Goal: Information Seeking & Learning: Learn about a topic

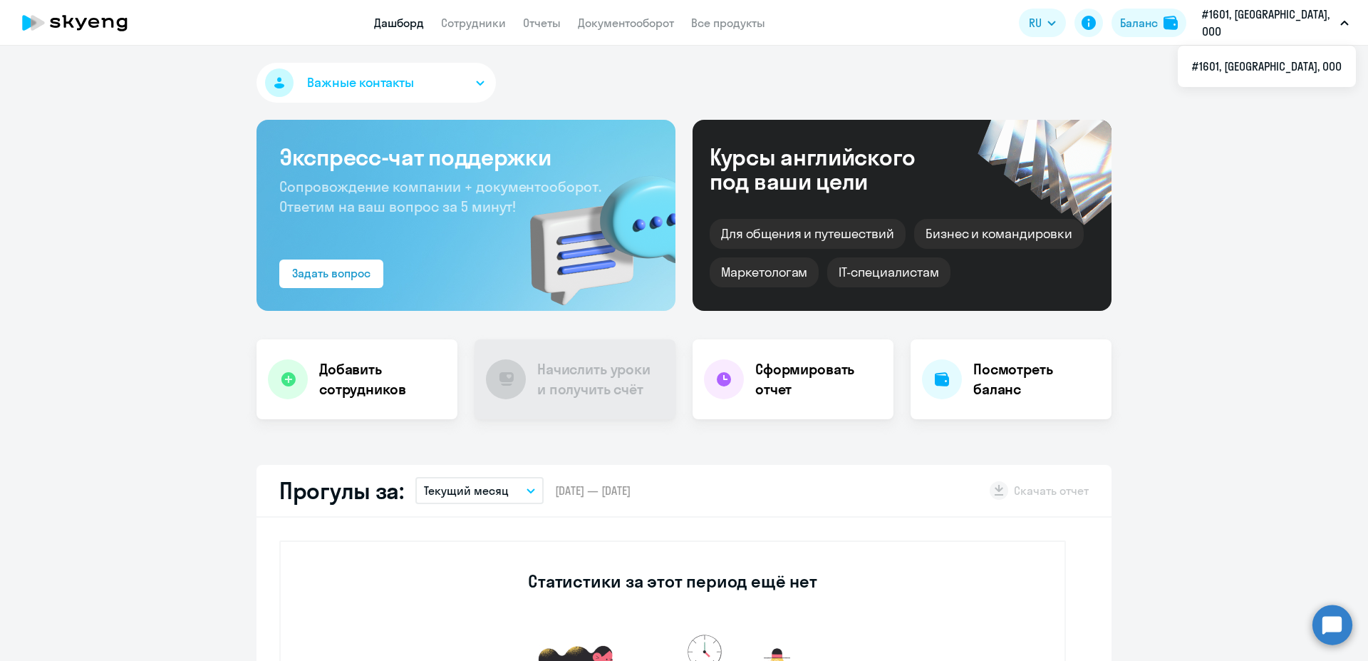
click at [1309, 21] on p "#1601, [GEOGRAPHIC_DATA], ООО" at bounding box center [1268, 23] width 133 height 34
click at [472, 87] on button "Важные контакты" at bounding box center [376, 83] width 239 height 40
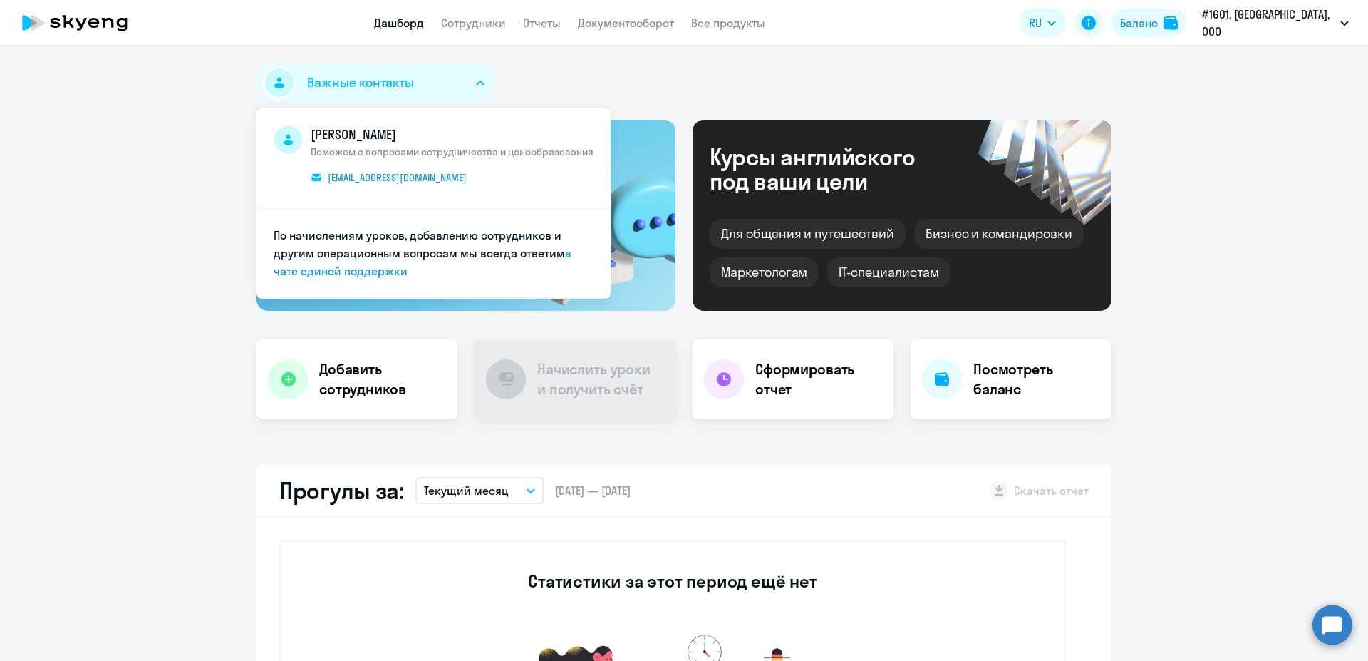
click at [555, 87] on div "Важные контакты [PERSON_NAME] Поможем с вопросами сотрудничества и ценообразова…" at bounding box center [684, 86] width 855 height 46
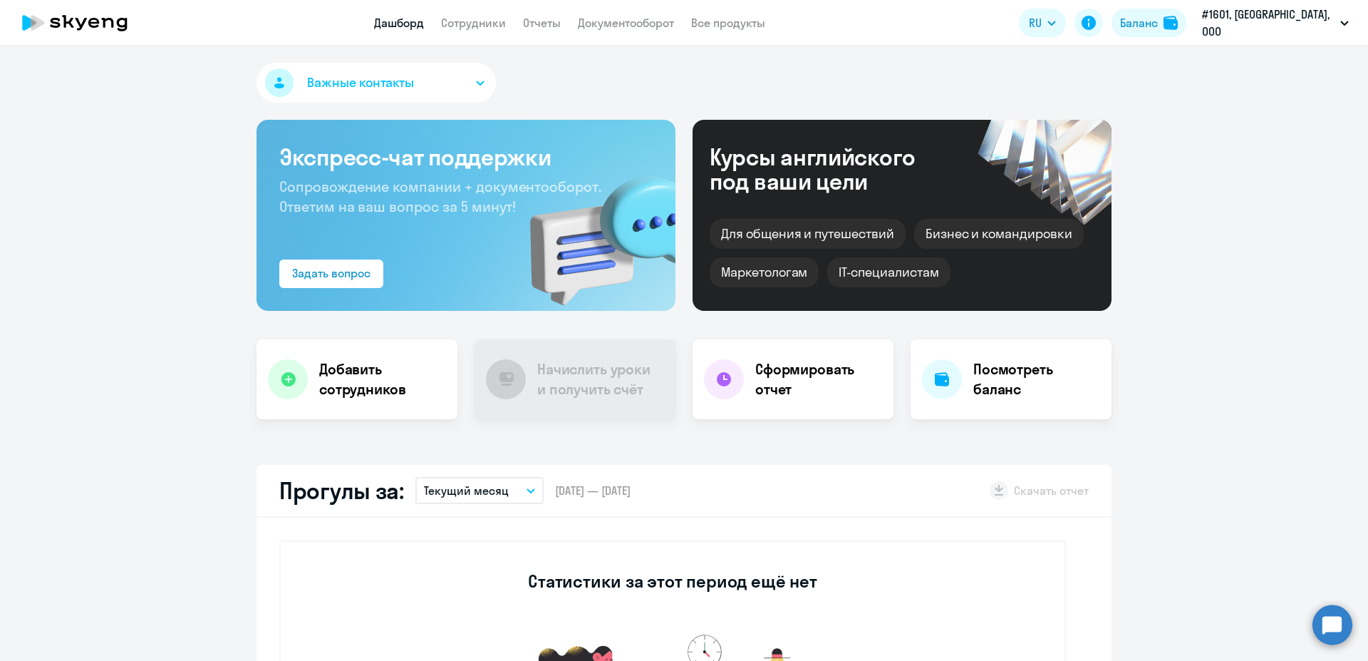
click at [1333, 626] on circle at bounding box center [1333, 624] width 40 height 40
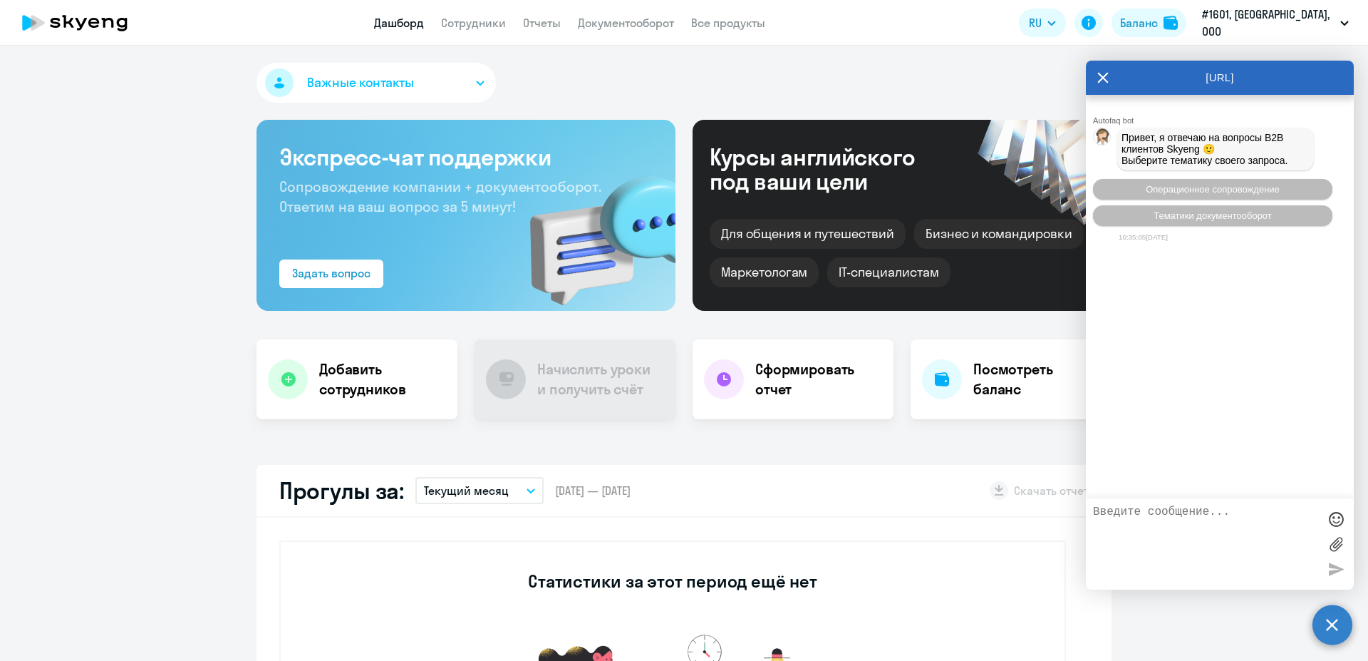
click at [1101, 83] on icon at bounding box center [1103, 78] width 11 height 34
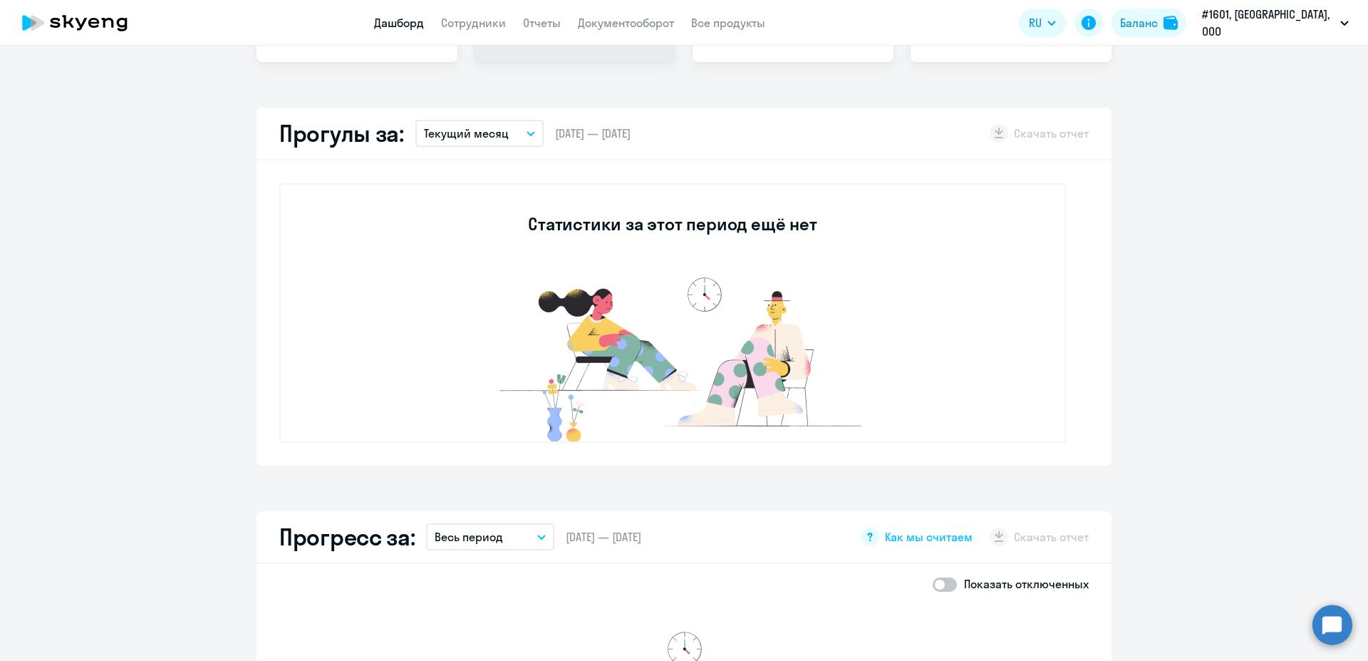
scroll to position [330, 0]
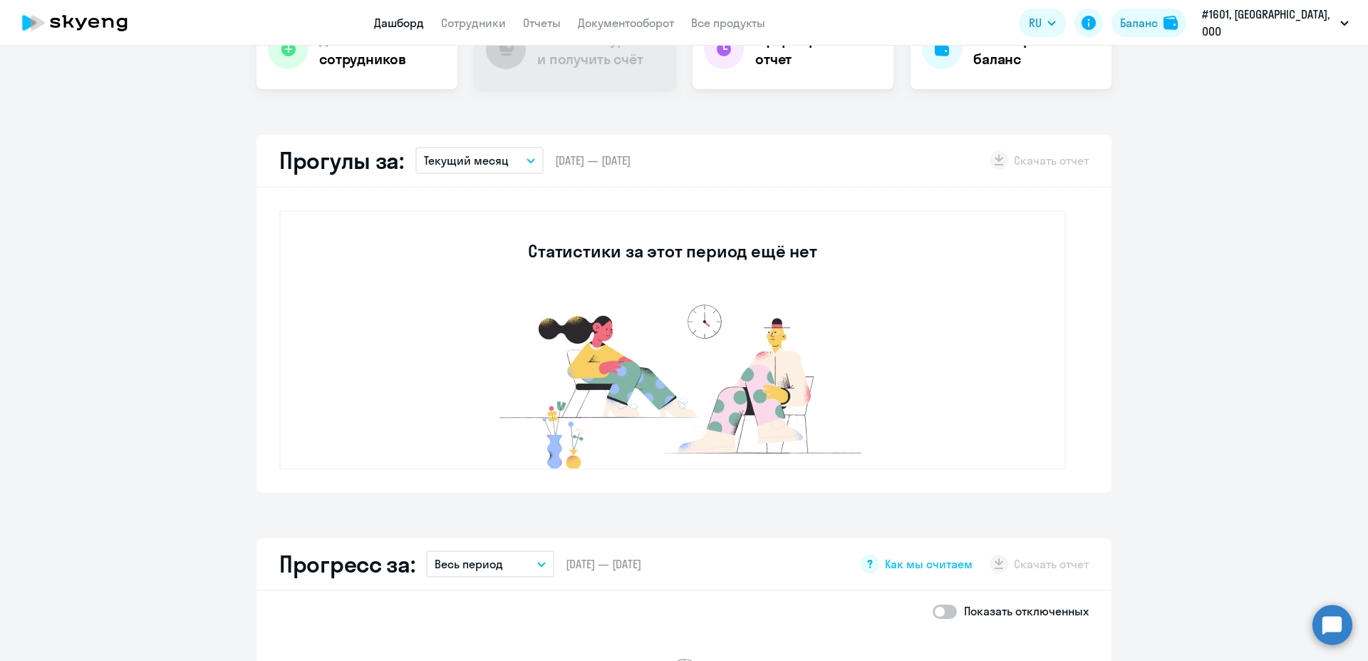
click at [526, 165] on button "Текущий месяц" at bounding box center [480, 160] width 128 height 27
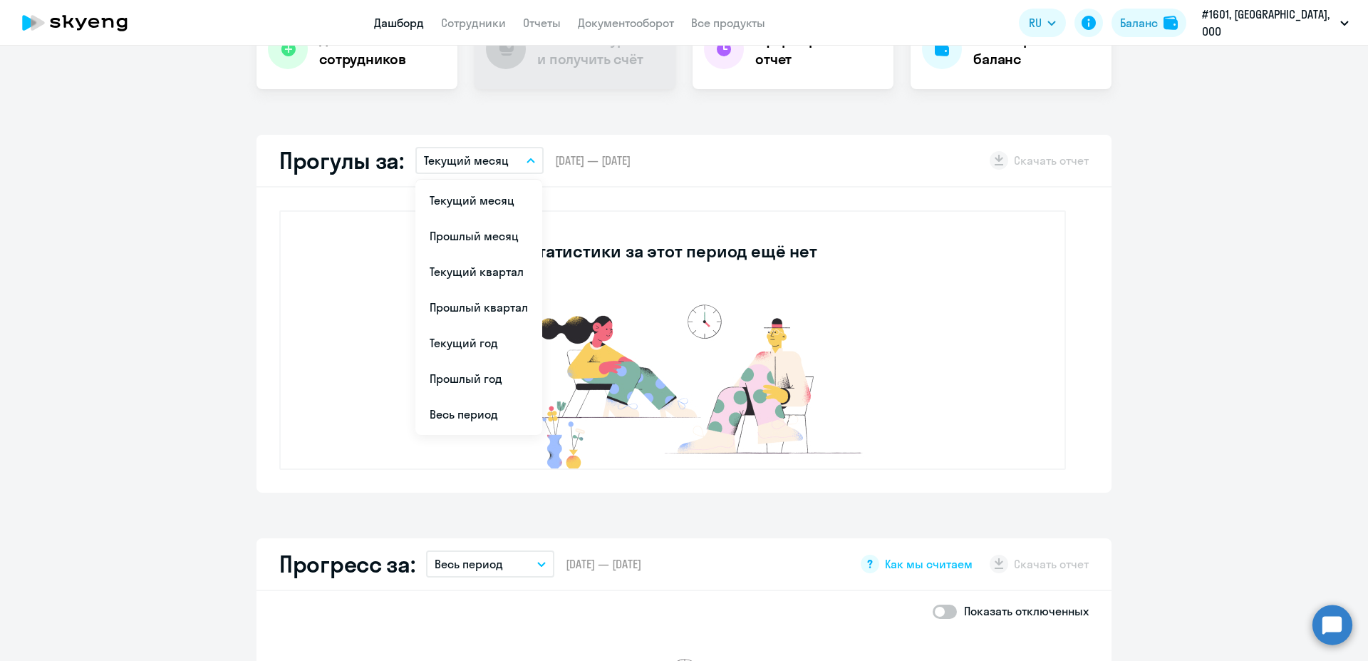
click at [527, 160] on icon "button" at bounding box center [531, 160] width 9 height 5
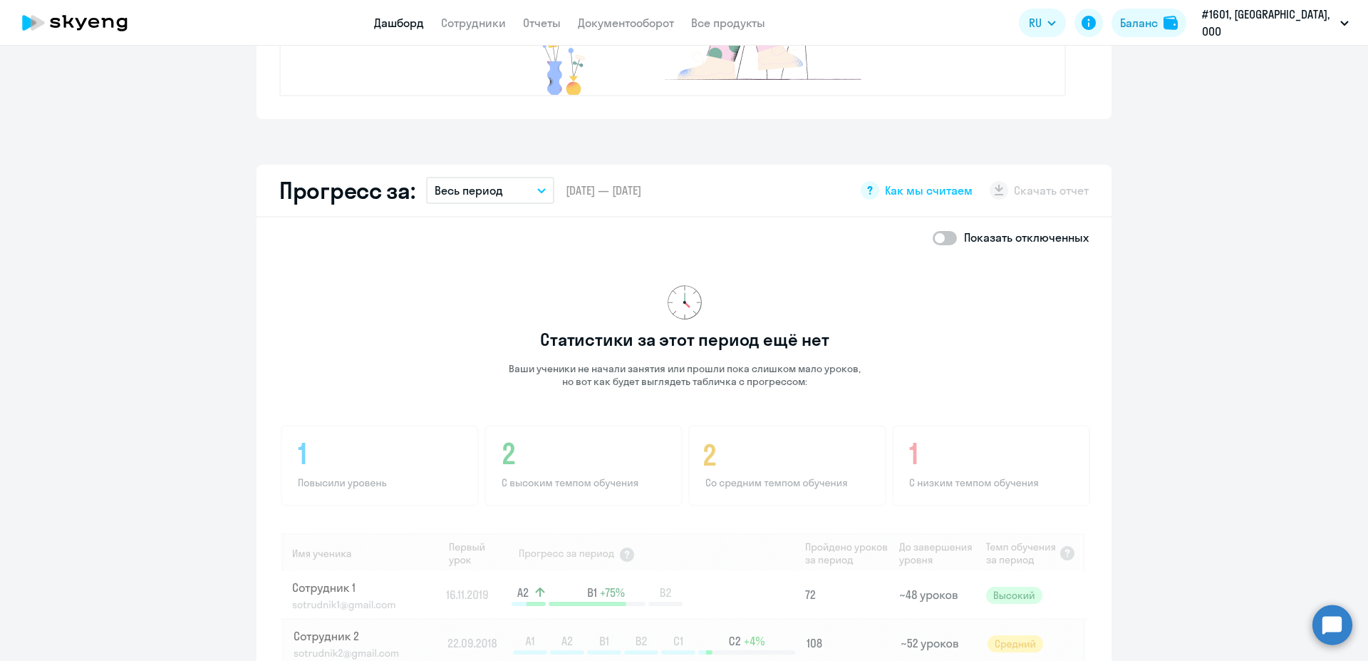
scroll to position [718, 0]
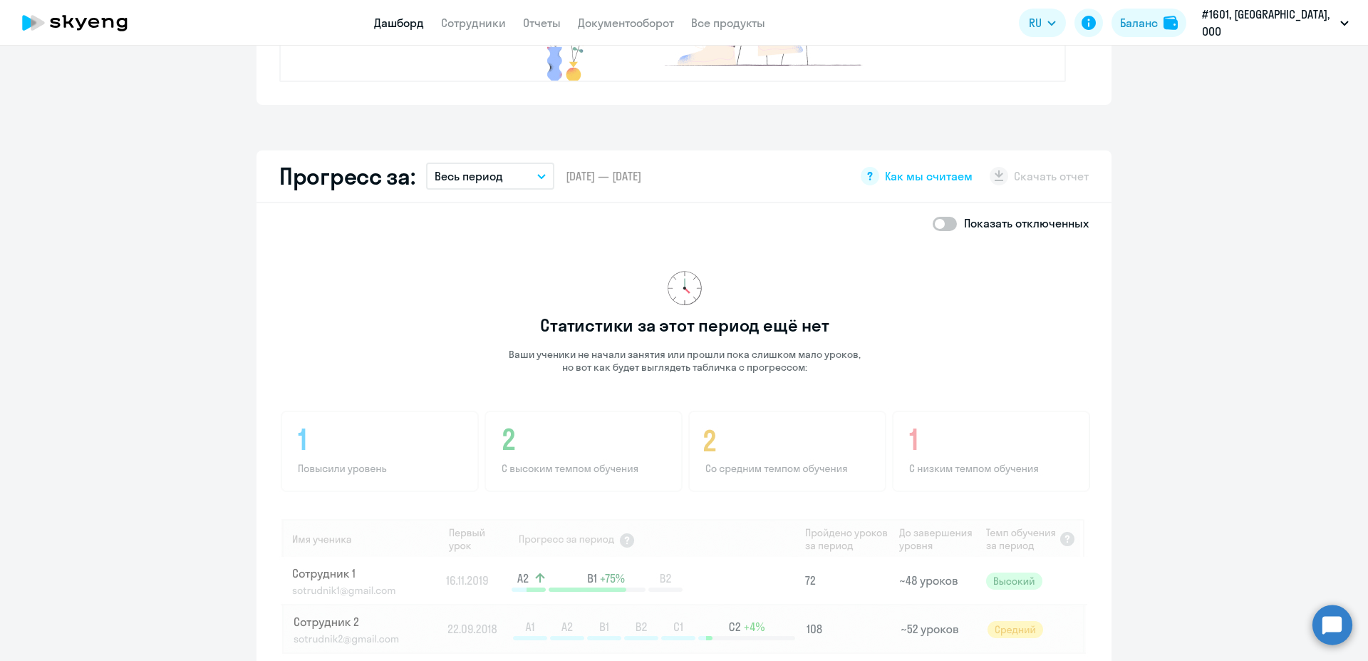
click at [537, 179] on button "Весь период" at bounding box center [490, 176] width 128 height 27
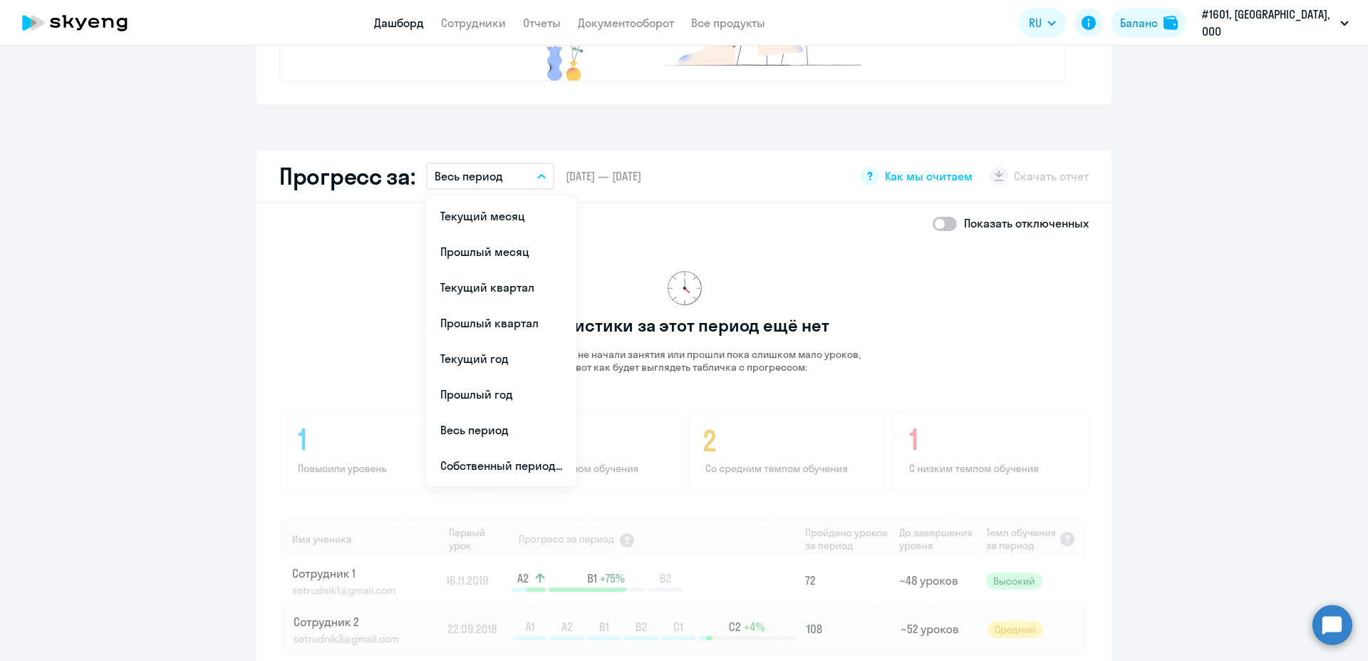
click at [537, 179] on button "Весь период" at bounding box center [490, 176] width 128 height 27
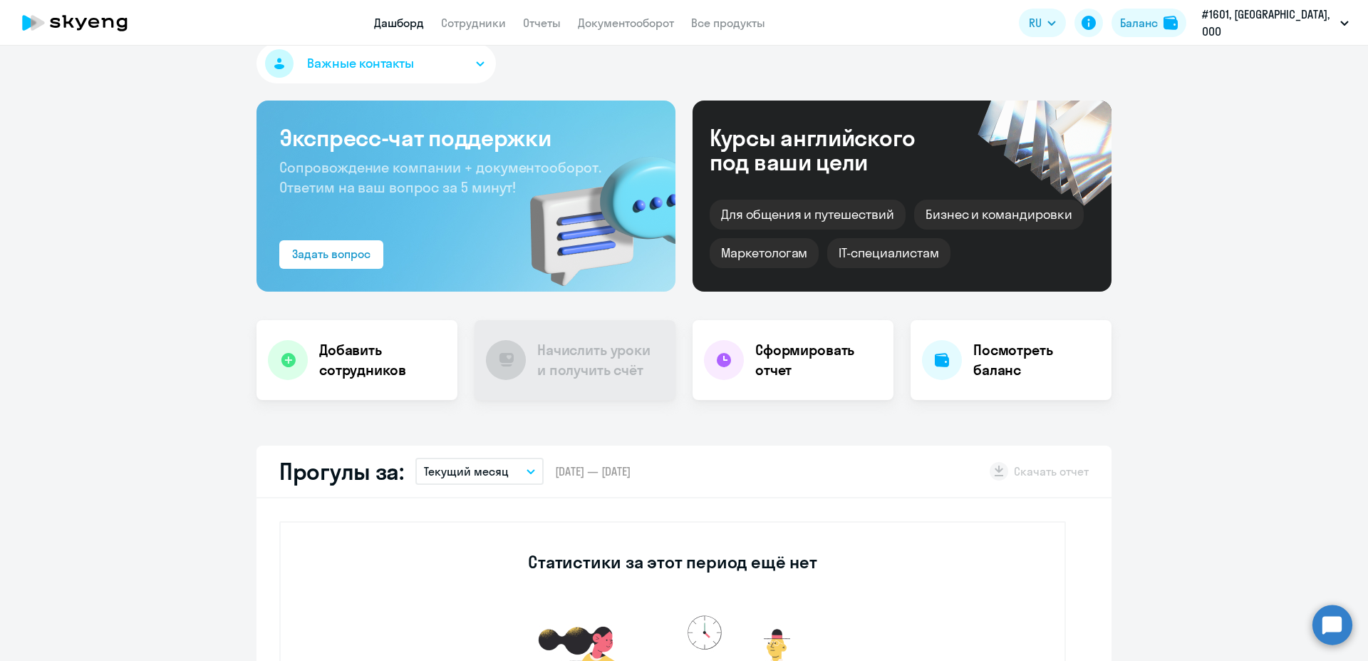
scroll to position [0, 0]
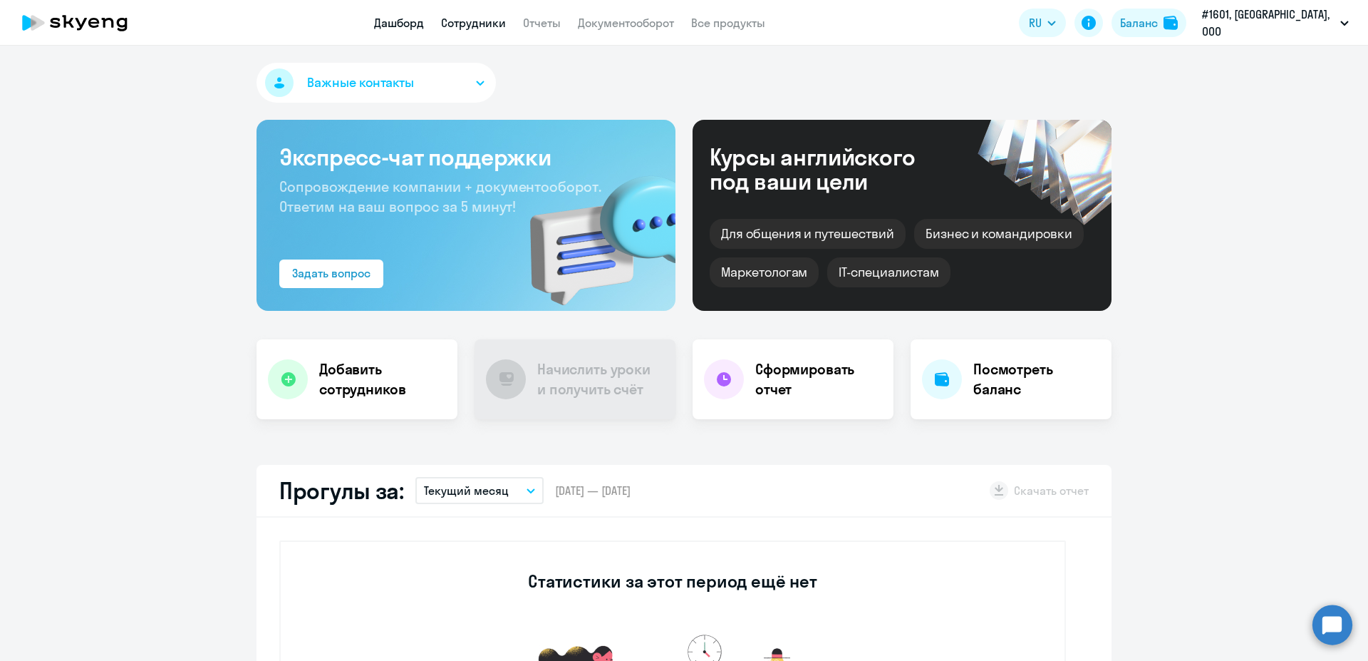
click at [483, 24] on link "Сотрудники" at bounding box center [473, 23] width 65 height 14
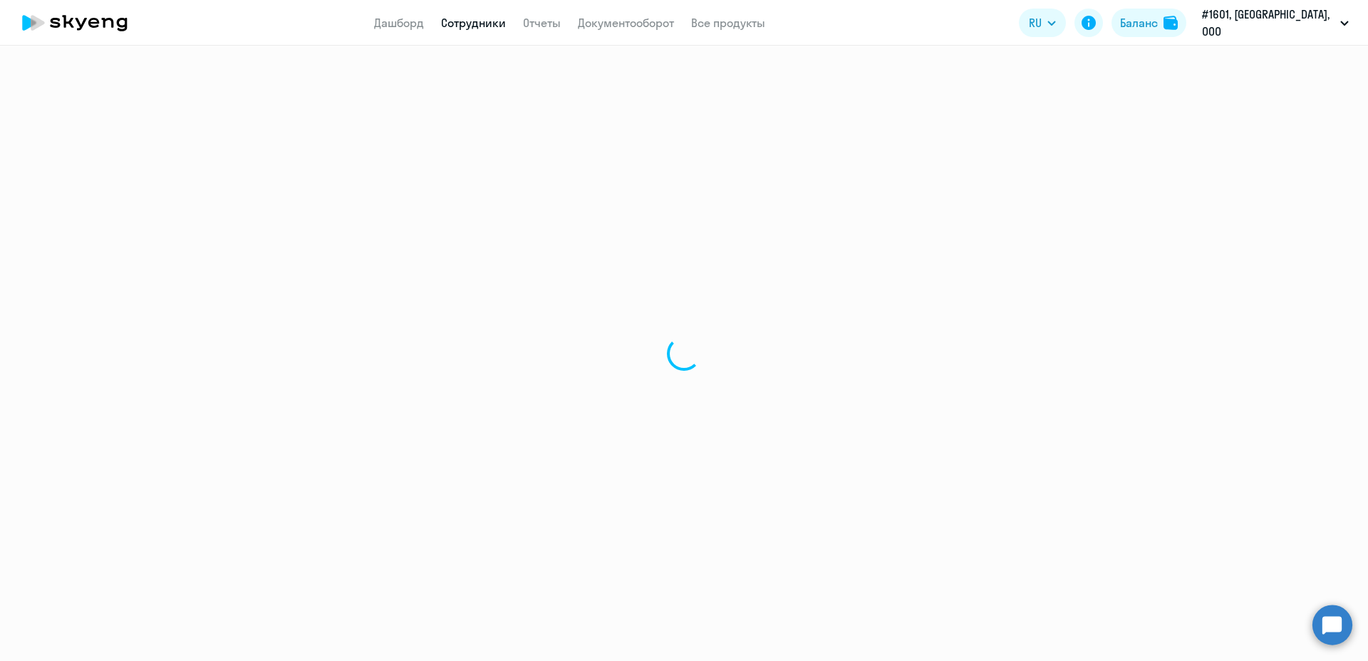
select select "30"
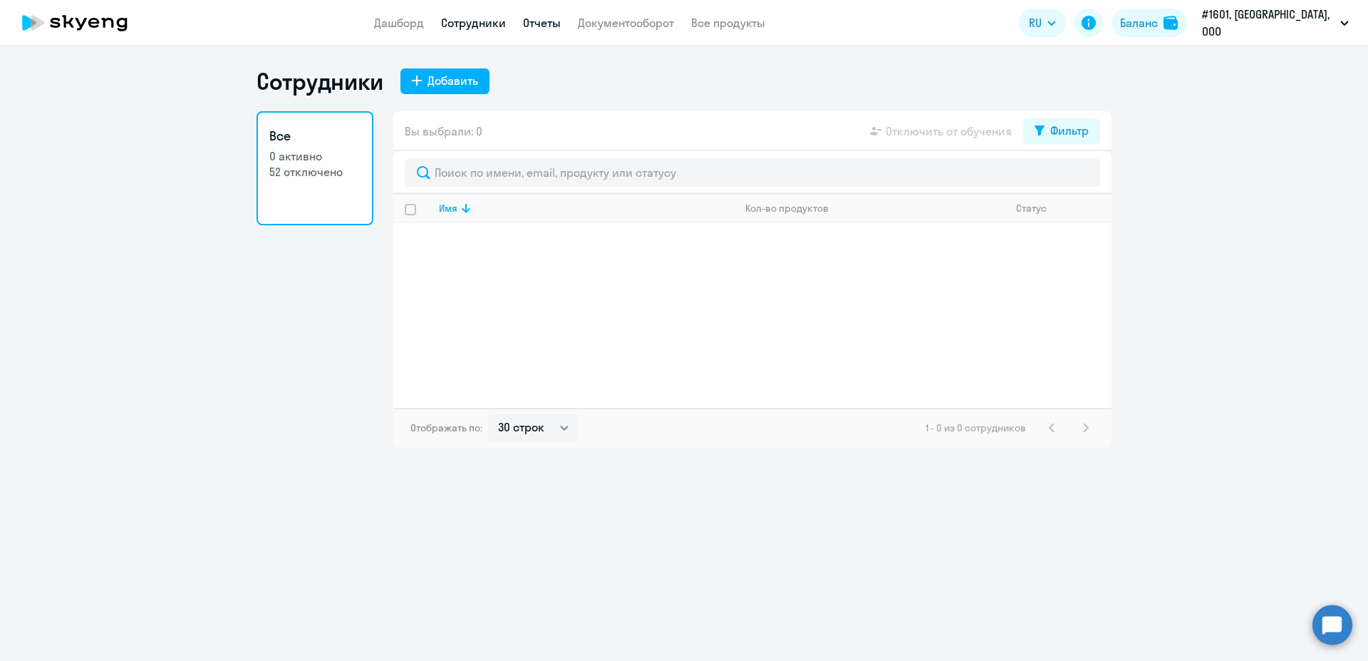
click at [561, 29] on link "Отчеты" at bounding box center [542, 23] width 38 height 14
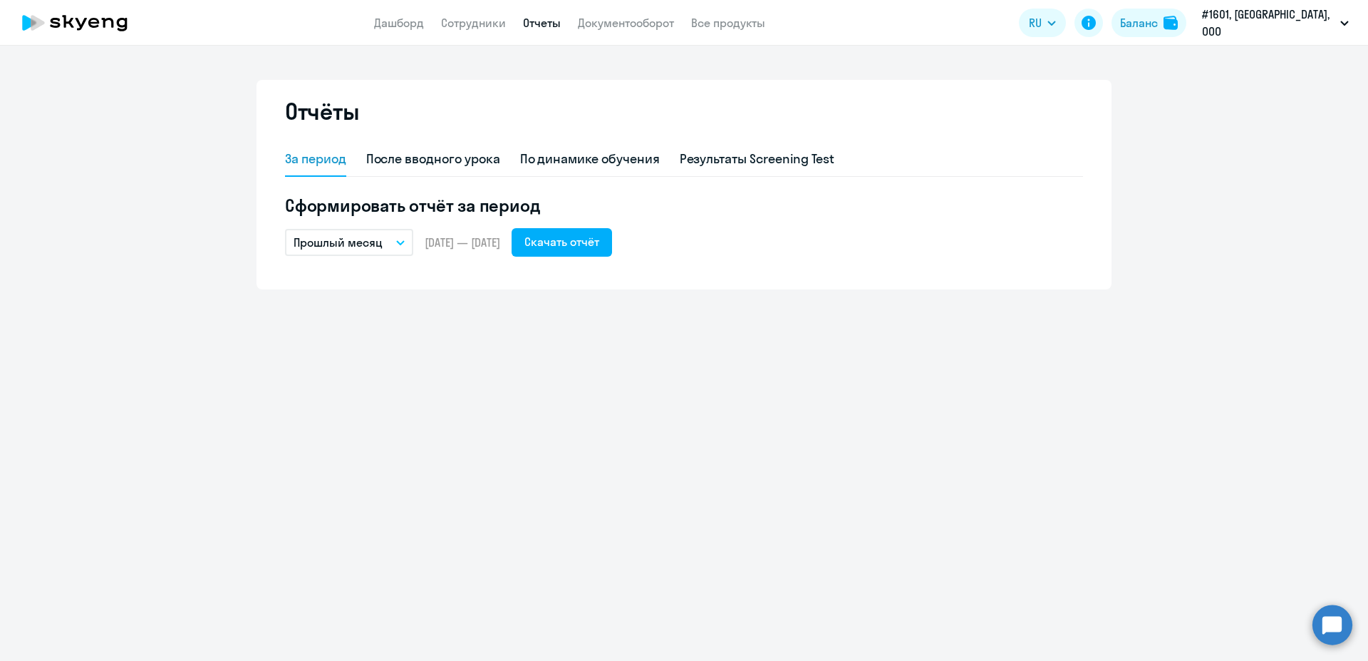
click at [401, 240] on icon "button" at bounding box center [400, 242] width 9 height 5
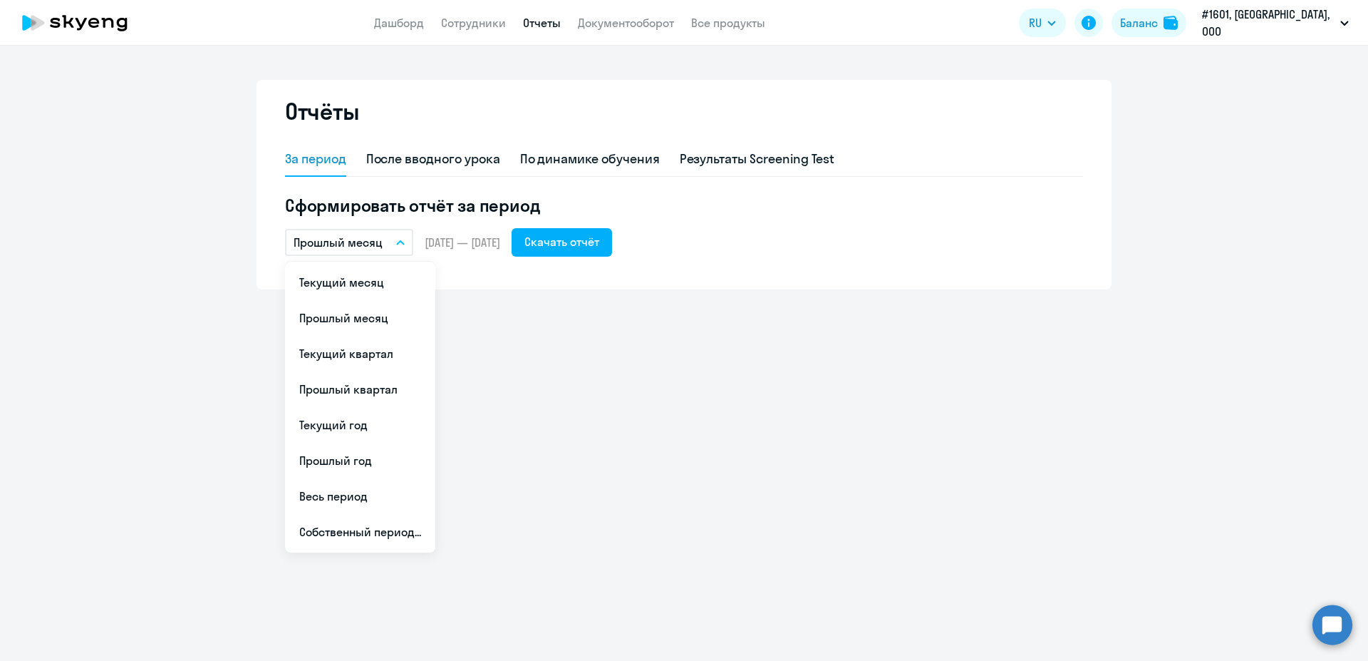
click at [401, 240] on button "Прошлый месяц" at bounding box center [349, 242] width 128 height 27
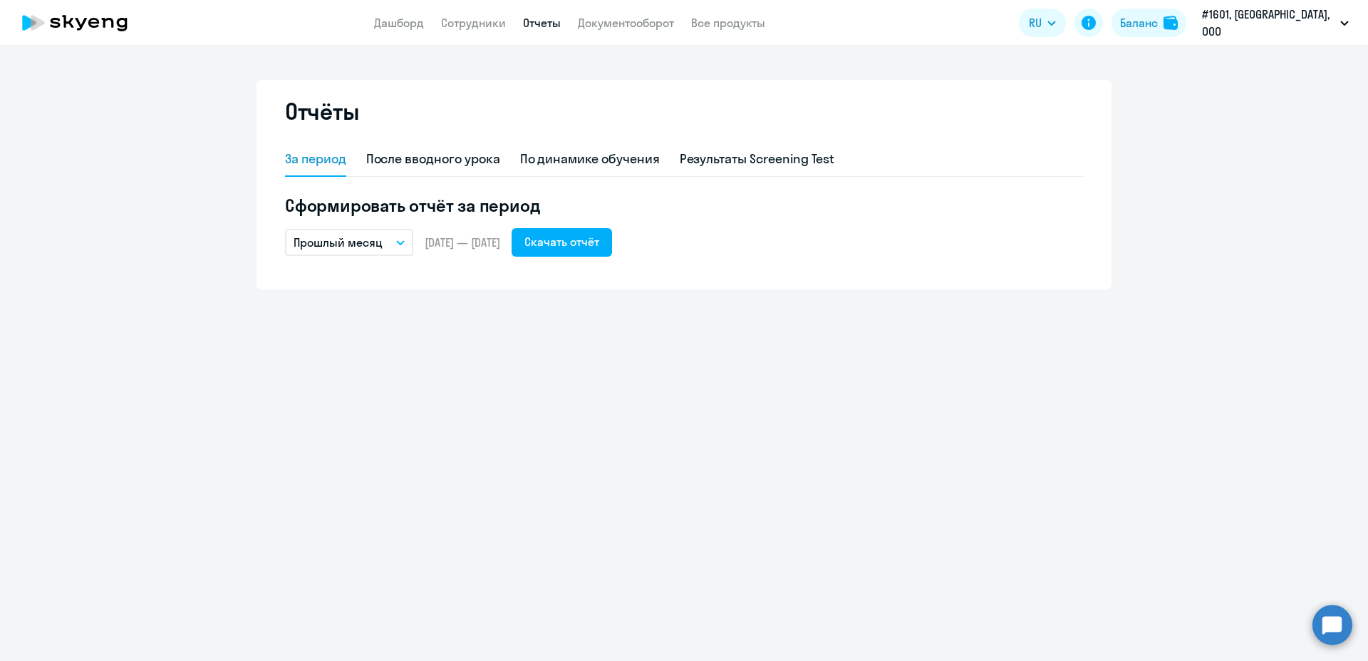
click at [712, 401] on div "Отчёты За период После вводного урока По динамике обучения Результаты Screening…" at bounding box center [684, 353] width 1368 height 615
click at [637, 159] on div "По динамике обучения" at bounding box center [590, 159] width 140 height 19
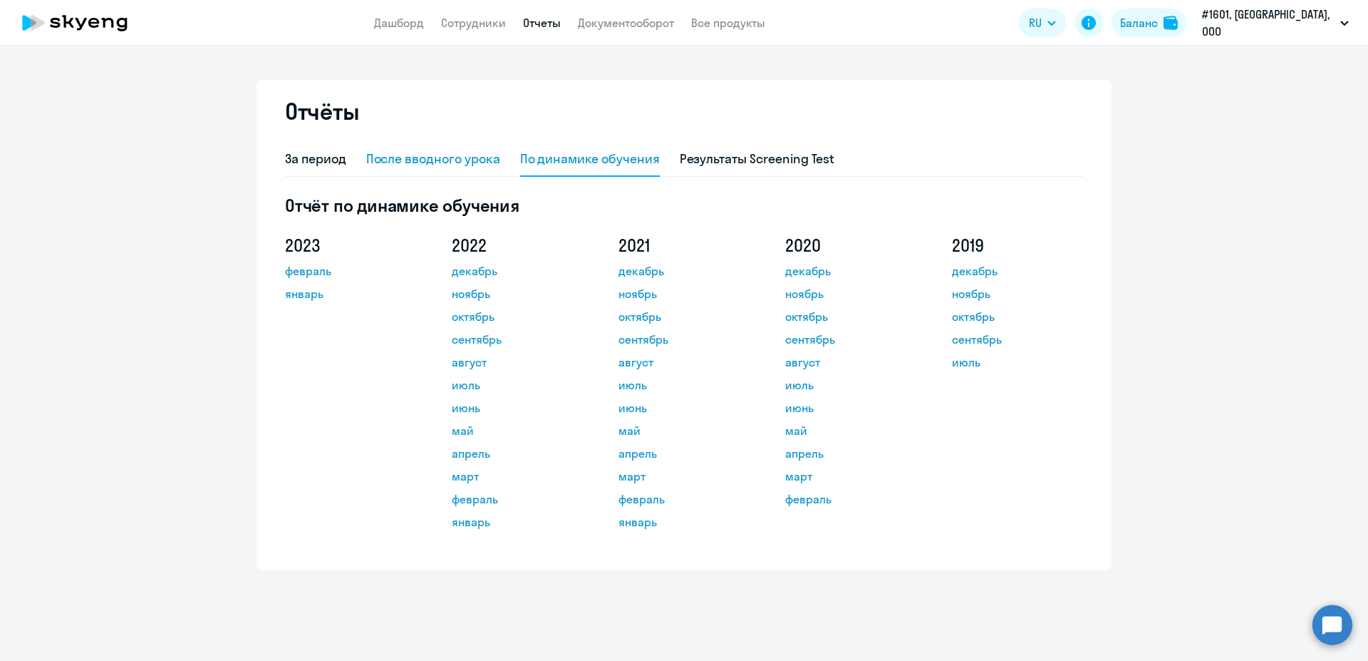
click at [427, 167] on div "После вводного урока" at bounding box center [433, 159] width 134 height 19
select select "10"
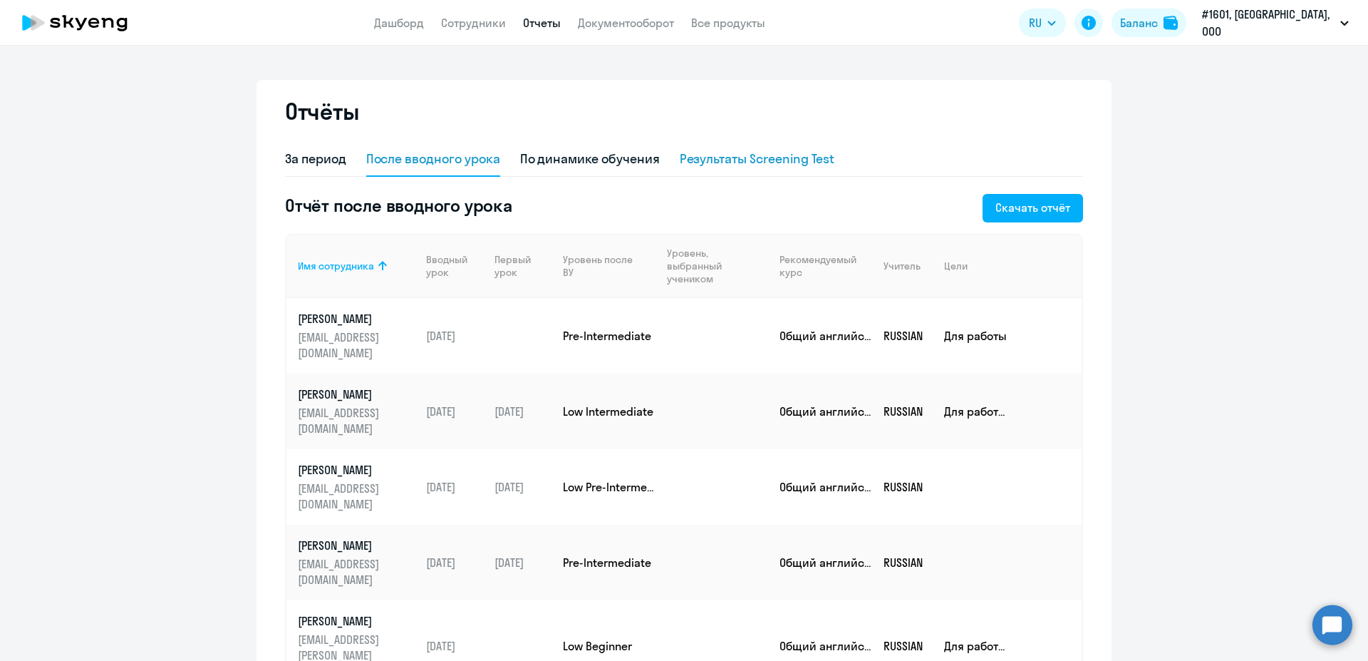
click at [781, 157] on div "Результаты Screening Test" at bounding box center [757, 159] width 155 height 19
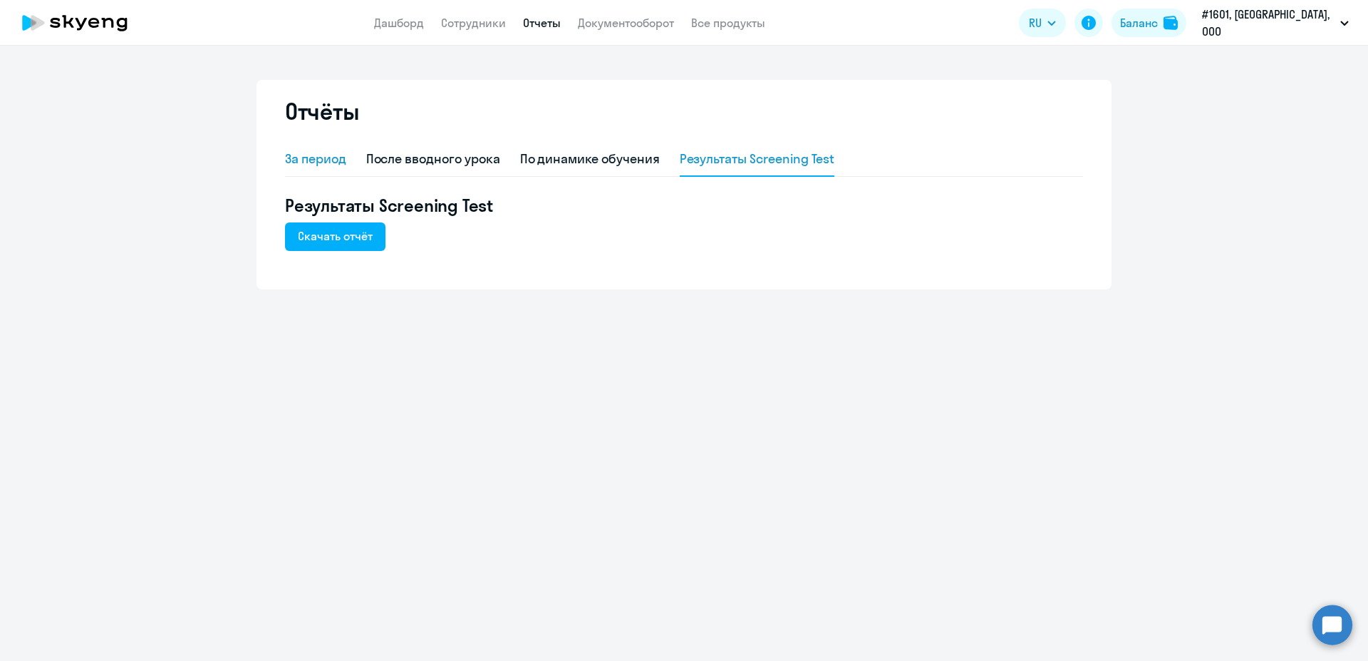
click at [306, 163] on div "За период" at bounding box center [315, 159] width 61 height 19
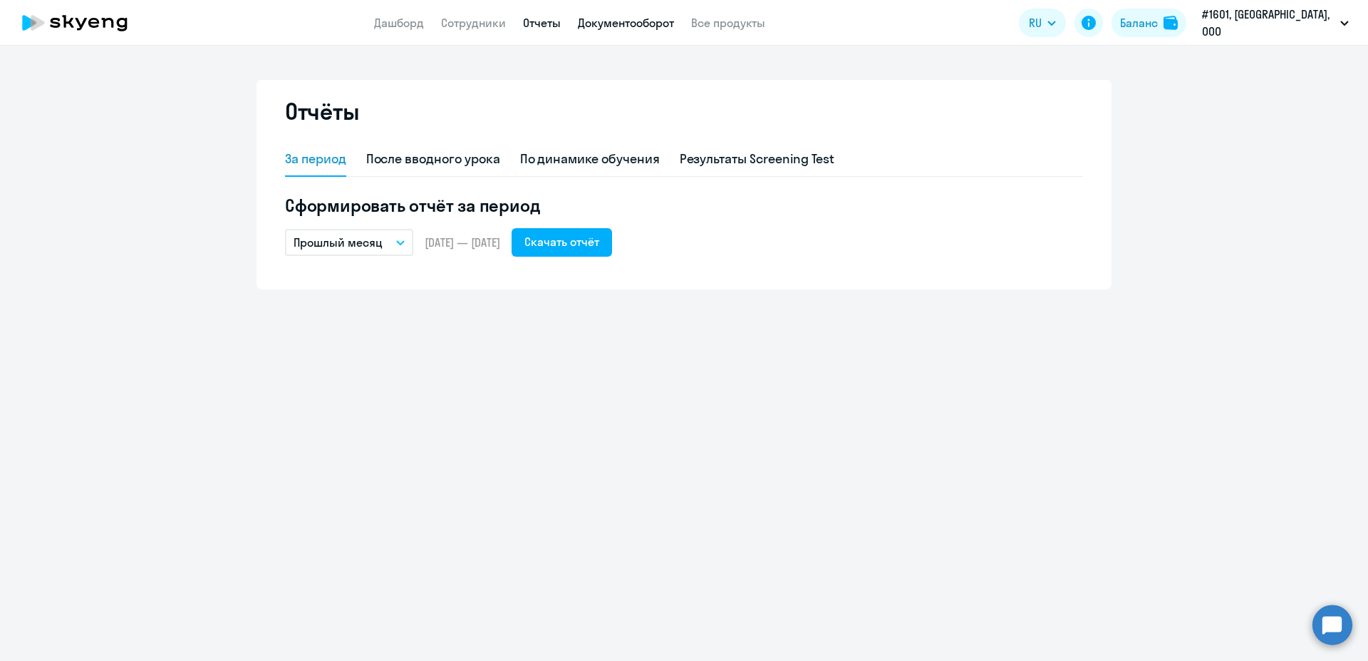
click at [656, 29] on link "Документооборот" at bounding box center [626, 23] width 96 height 14
